Goal: Check status: Check status

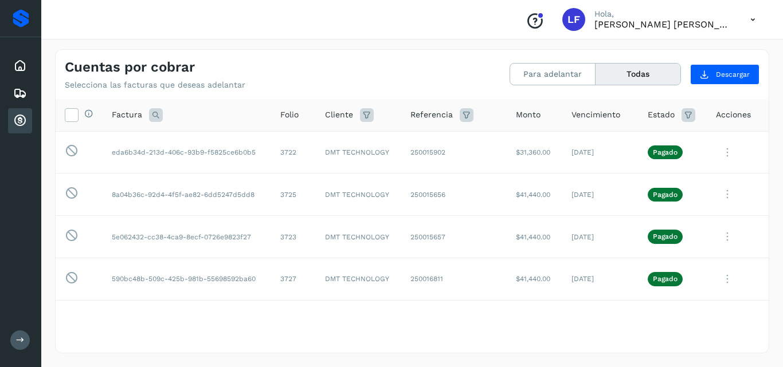
click at [646, 67] on button "Todas" at bounding box center [638, 74] width 85 height 21
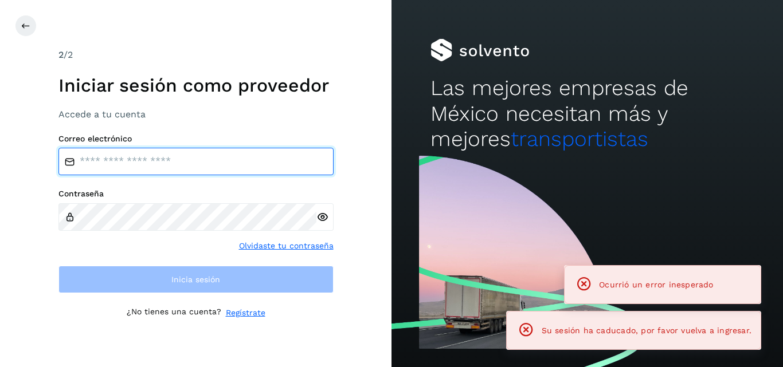
click at [192, 167] on input "email" at bounding box center [195, 162] width 275 height 28
type input "**********"
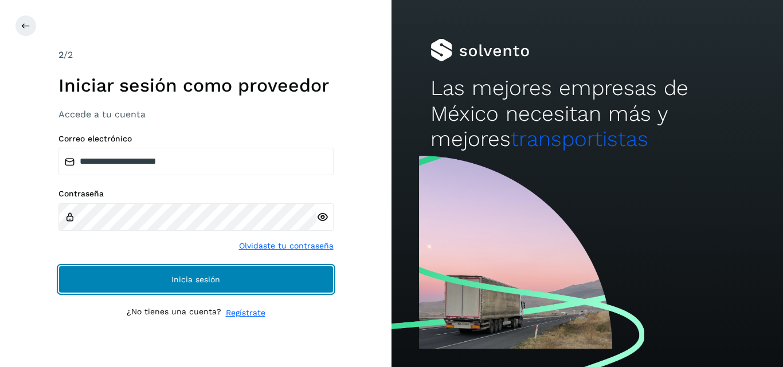
click at [148, 273] on button "Inicia sesión" at bounding box center [195, 280] width 275 height 28
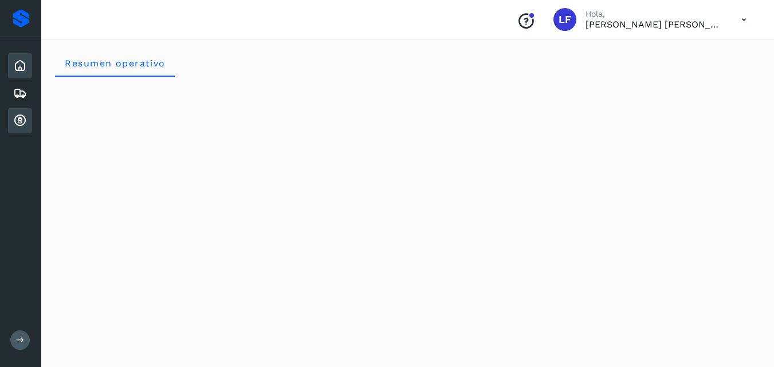
click at [16, 120] on icon at bounding box center [20, 121] width 14 height 14
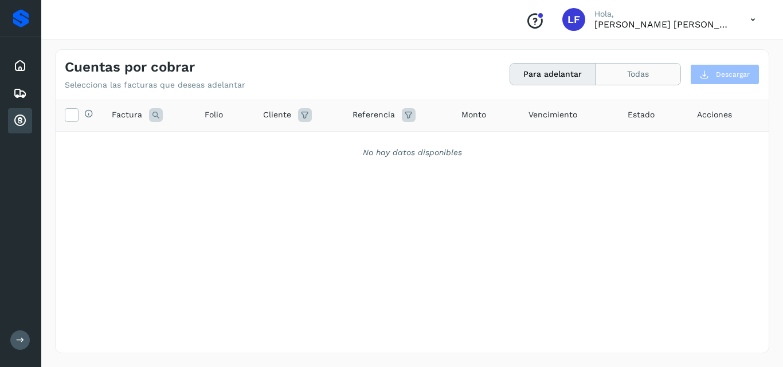
click at [636, 76] on button "Todas" at bounding box center [638, 74] width 85 height 21
